Goal: Task Accomplishment & Management: Manage account settings

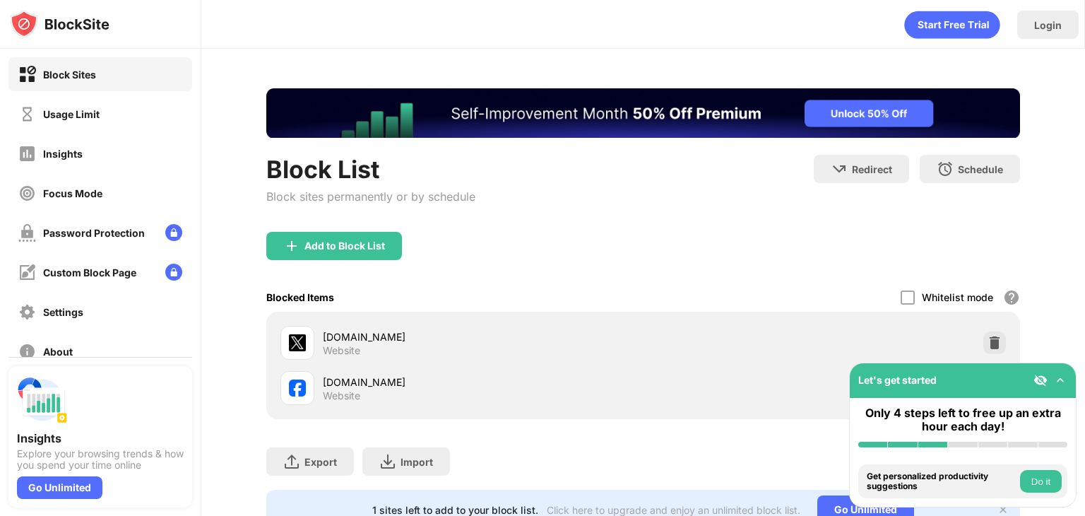
scroll to position [63, 0]
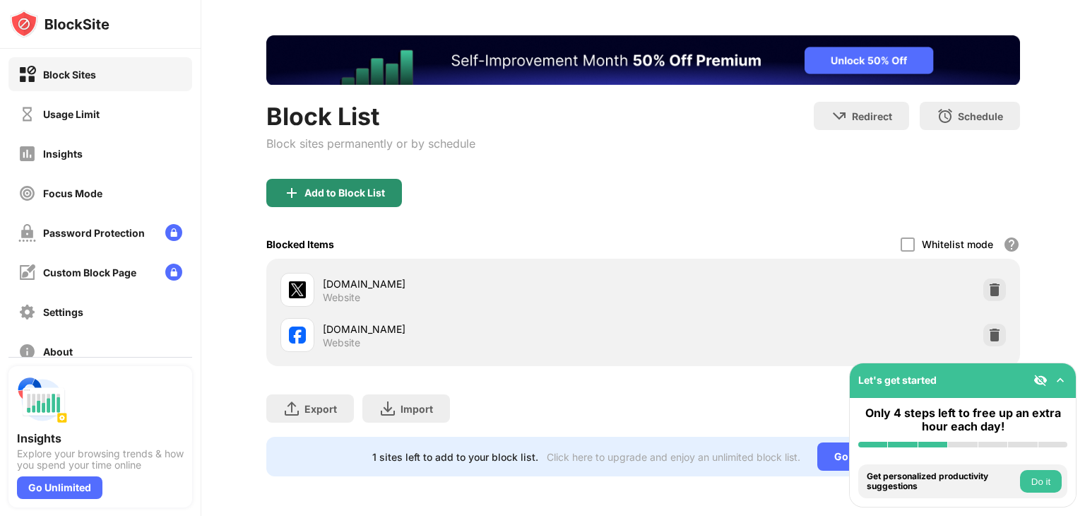
click at [339, 187] on div "Add to Block List" at bounding box center [344, 192] width 81 height 11
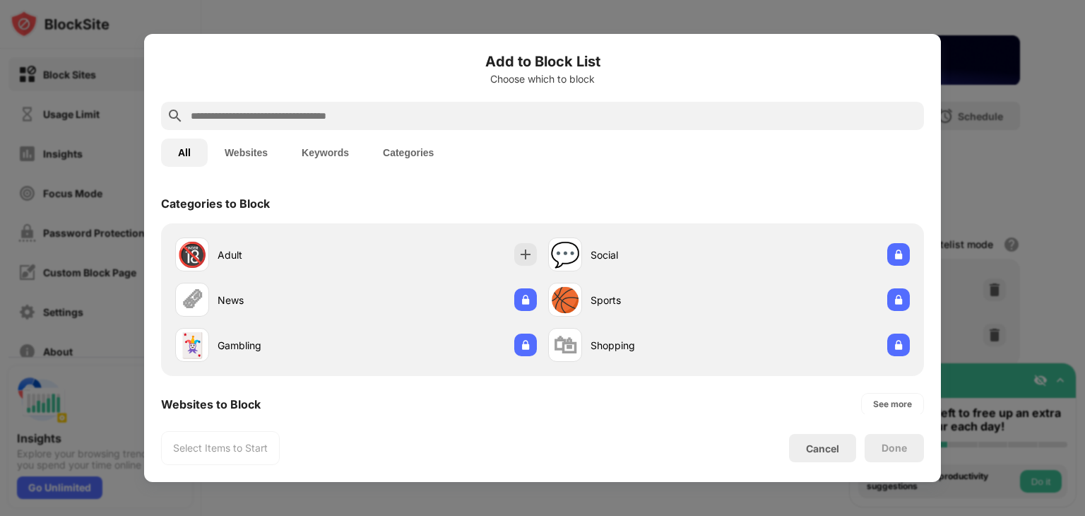
click at [526, 198] on div "Categories to Block" at bounding box center [542, 204] width 763 height 40
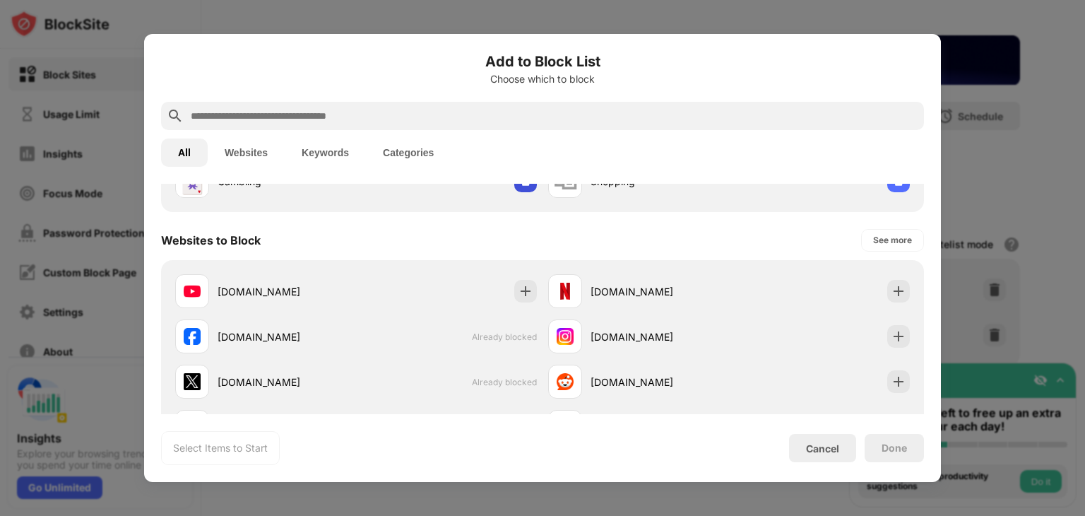
scroll to position [226, 0]
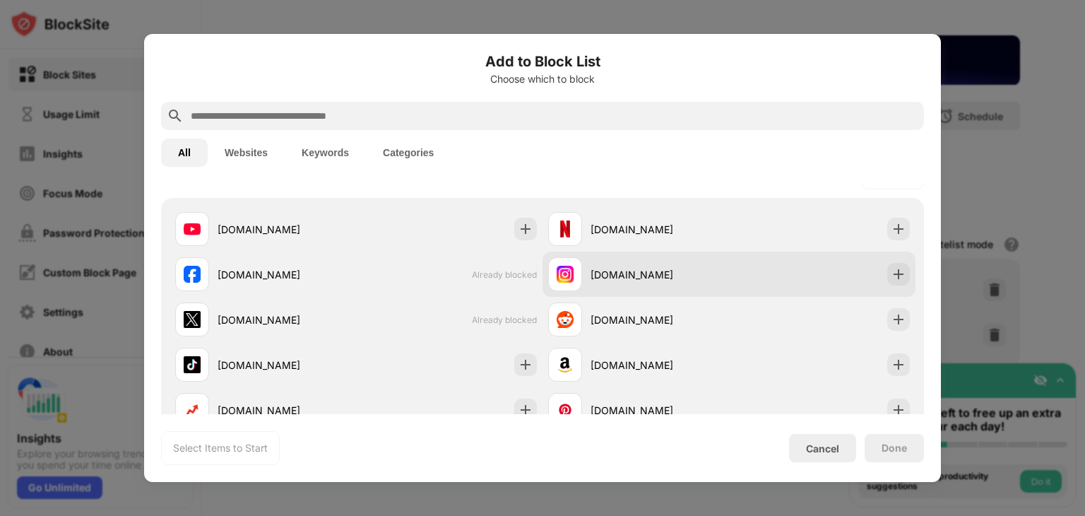
click at [591, 274] on div "[DOMAIN_NAME]" at bounding box center [660, 274] width 138 height 15
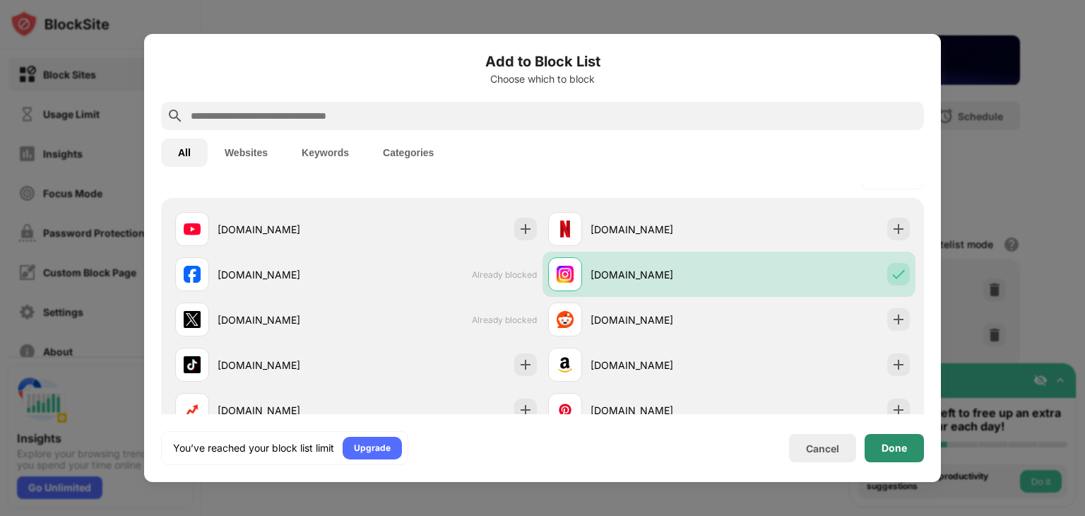
click at [888, 449] on div "Done" at bounding box center [894, 447] width 25 height 11
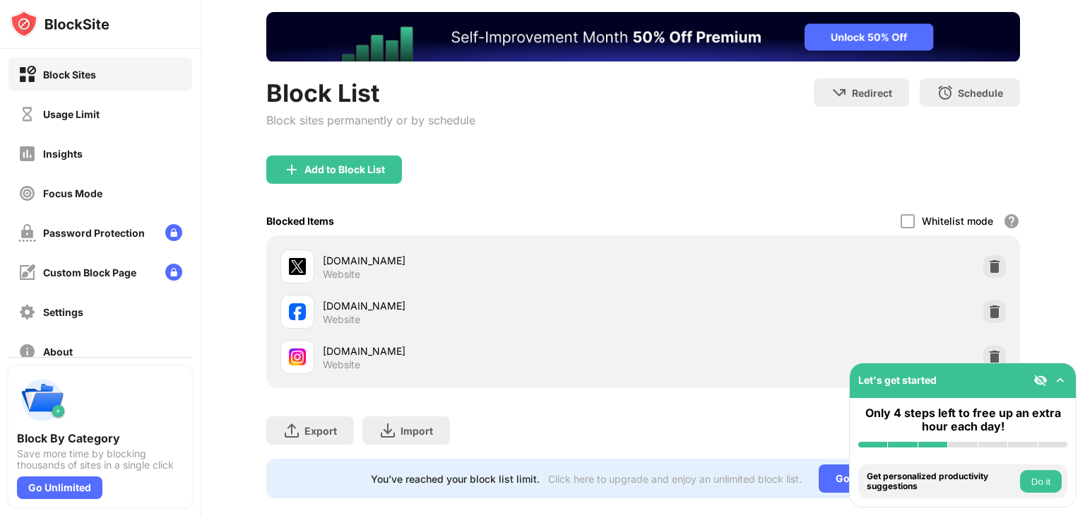
scroll to position [77, 0]
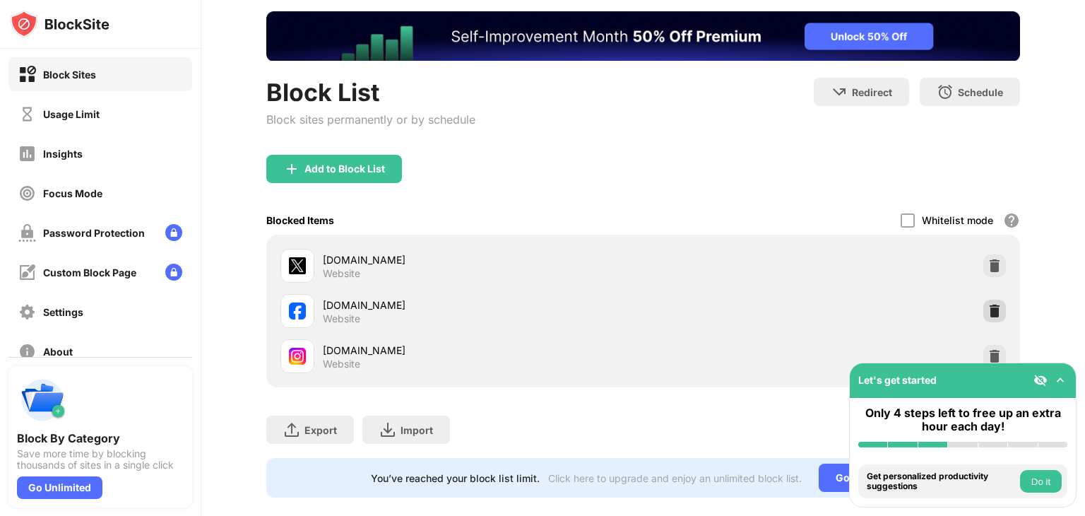
click at [985, 299] on div at bounding box center [994, 310] width 23 height 23
